Goal: Task Accomplishment & Management: Use online tool/utility

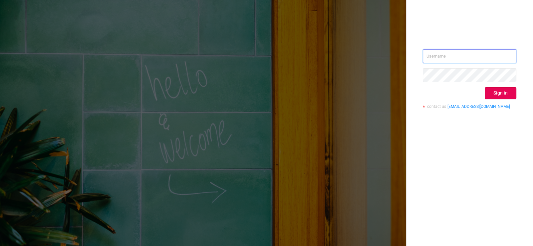
click at [441, 56] on input "text" at bounding box center [470, 56] width 94 height 14
type input "[EMAIL_ADDRESS][DOMAIN_NAME]"
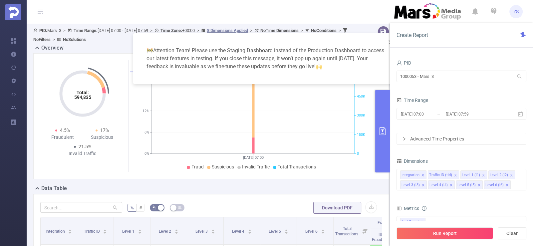
click at [378, 133] on button "primary" at bounding box center [382, 131] width 15 height 83
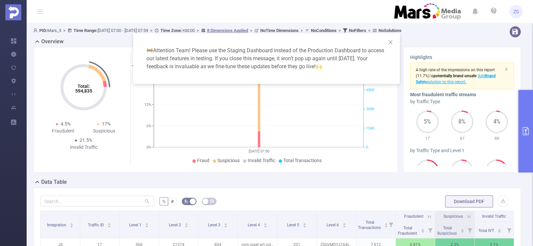
click at [268, 202] on div "🚧 Attention Team! Please use the Staging Dashboard instead of the Production Da…" at bounding box center [266, 123] width 533 height 246
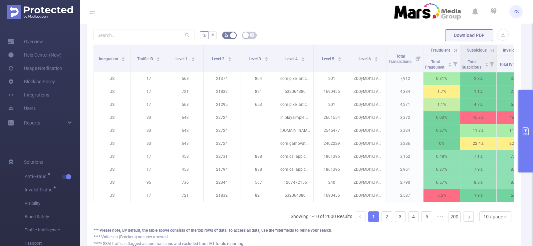
scroll to position [173, 0]
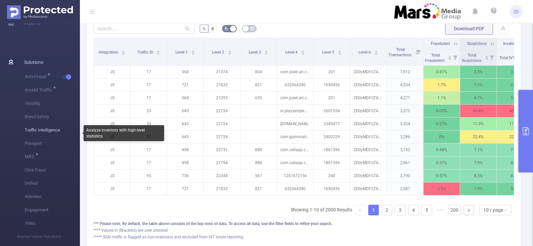
click at [38, 130] on span "Traffic Intelligence" at bounding box center [52, 130] width 55 height 13
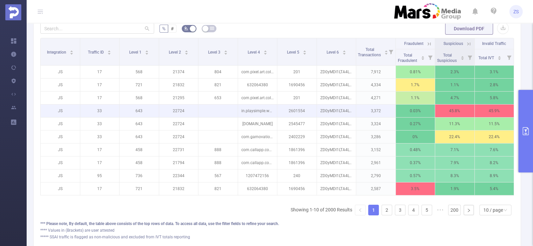
scroll to position [166, 0]
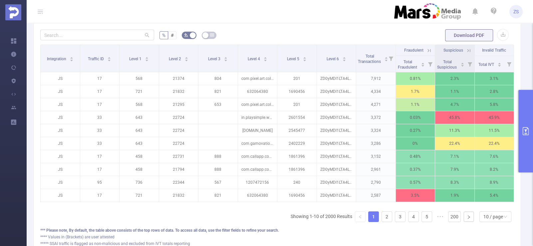
click at [523, 127] on icon "primary" at bounding box center [526, 131] width 6 height 8
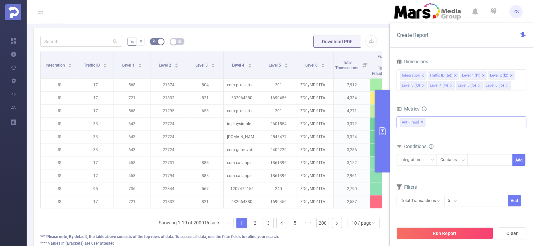
click at [450, 119] on div "Anti-Fraud ✕" at bounding box center [462, 123] width 130 height 12
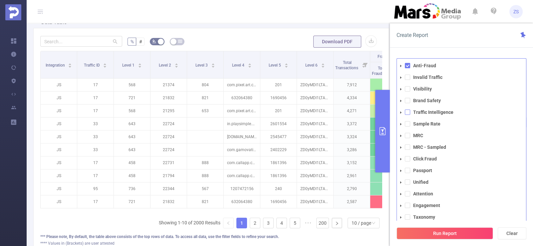
click at [407, 113] on span at bounding box center [407, 112] width 5 height 5
click at [468, 234] on button "Run Report" at bounding box center [445, 233] width 97 height 12
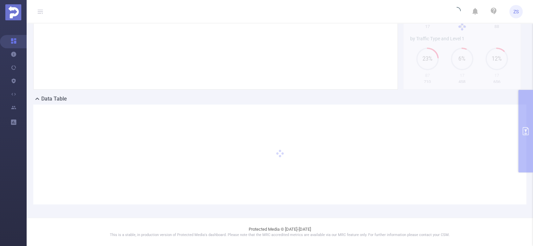
scroll to position [83, 0]
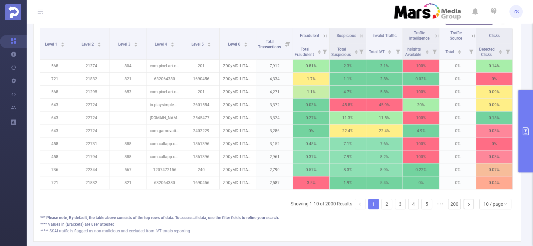
scroll to position [0, 82]
click at [434, 35] on icon at bounding box center [437, 36] width 6 height 6
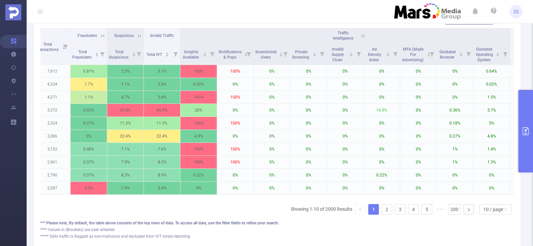
scroll to position [0, 328]
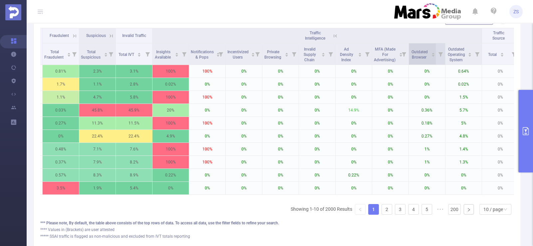
click at [419, 51] on span "Outdated Browser" at bounding box center [420, 55] width 16 height 10
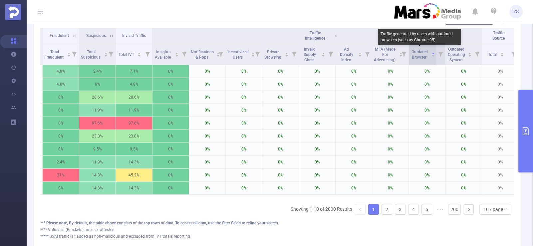
click at [419, 51] on span "Outdated Browser" at bounding box center [420, 55] width 16 height 10
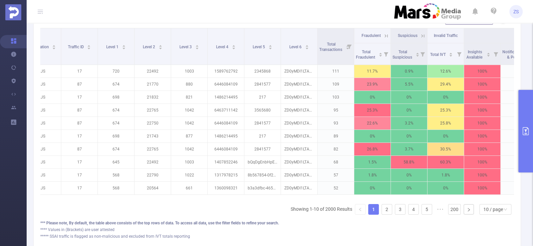
scroll to position [0, 0]
